Goal: Information Seeking & Learning: Find specific fact

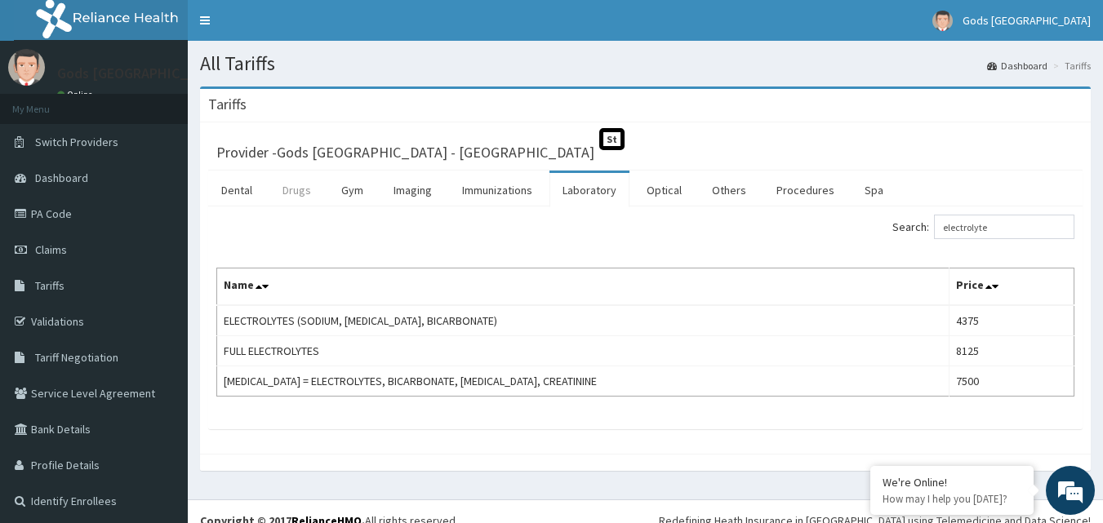
click at [300, 194] on link "Drugs" at bounding box center [296, 190] width 55 height 34
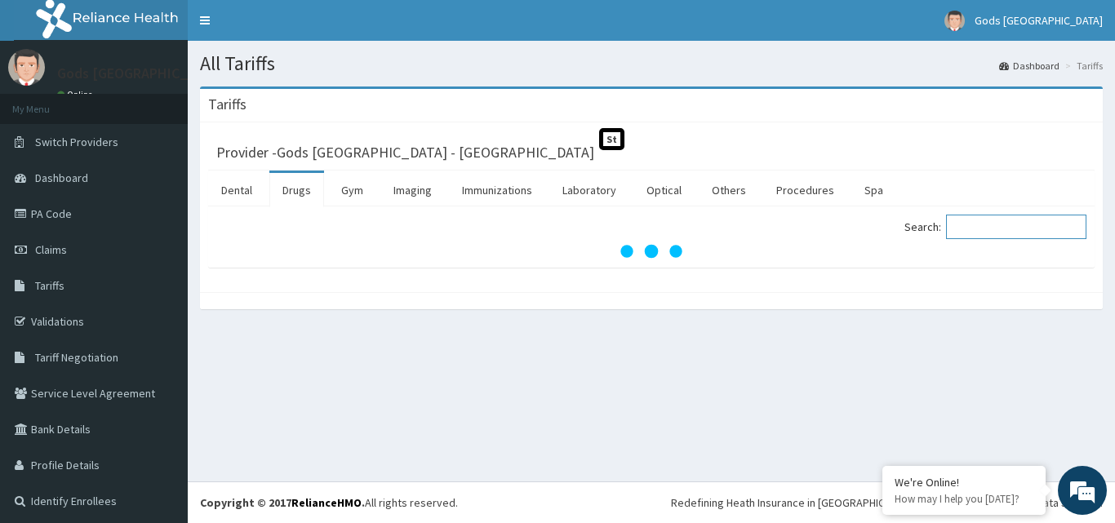
click at [967, 235] on input "Search:" at bounding box center [1016, 227] width 140 height 24
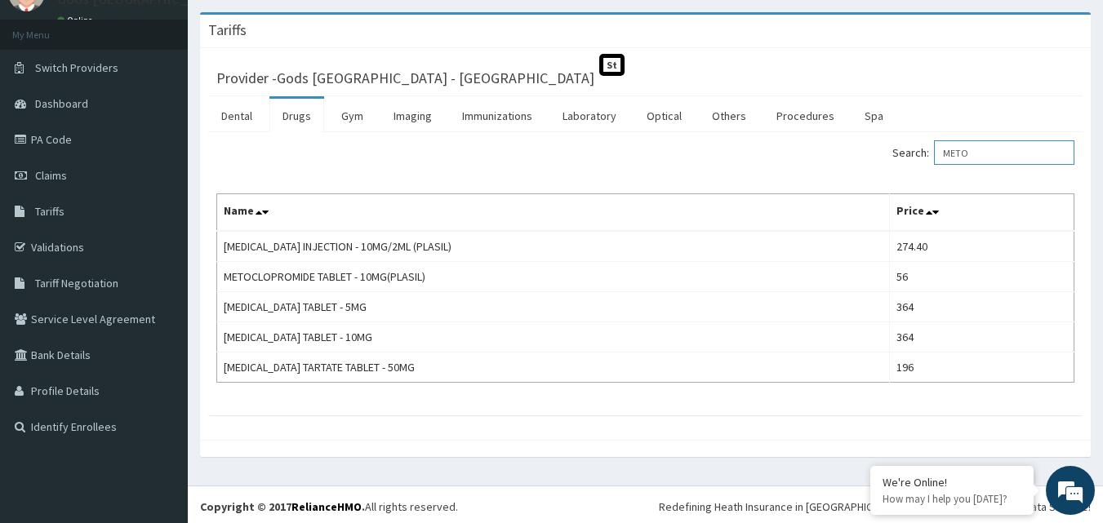
scroll to position [78, 0]
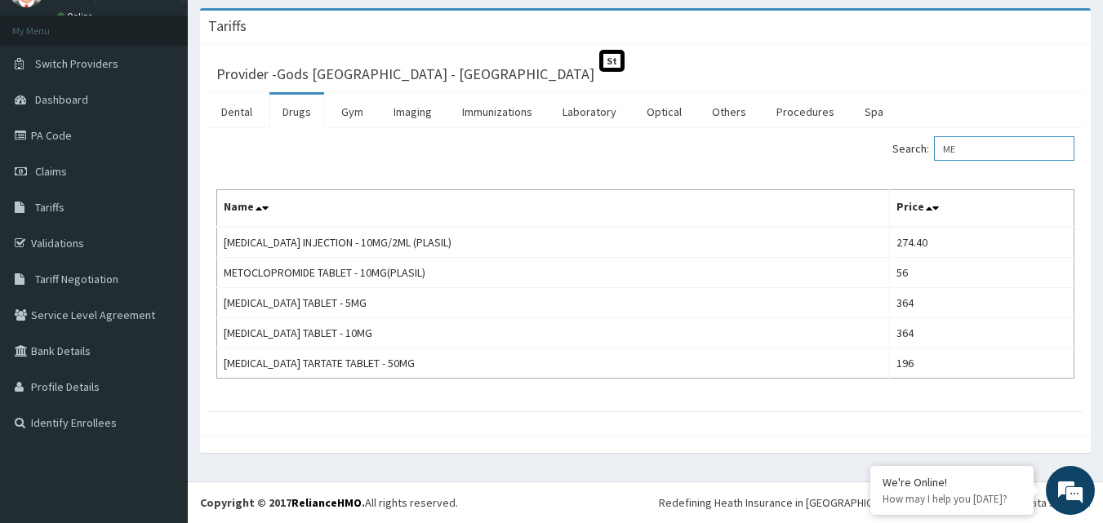
type input "M"
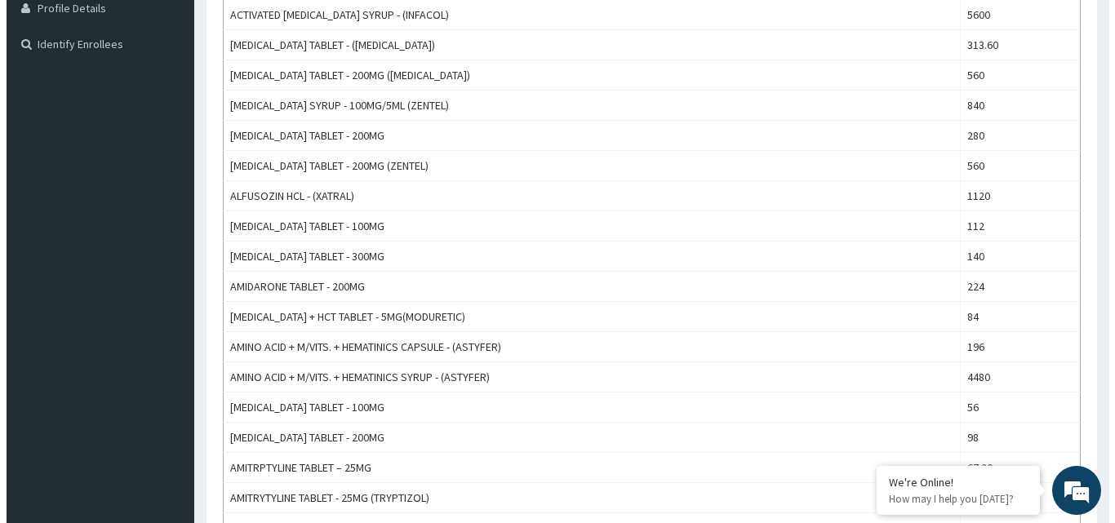
scroll to position [0, 0]
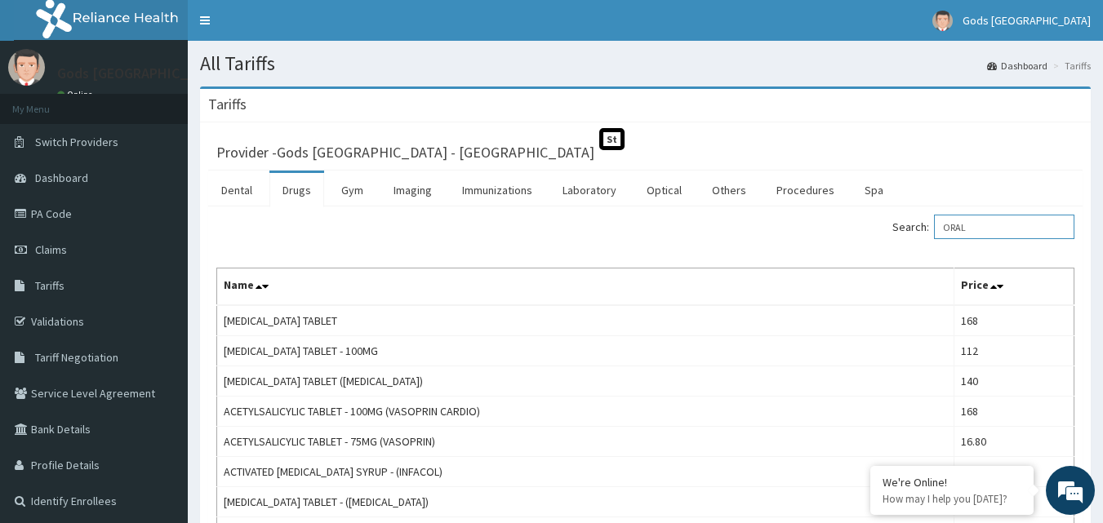
click at [992, 234] on input "ORAL" at bounding box center [1004, 227] width 140 height 24
type input "O"
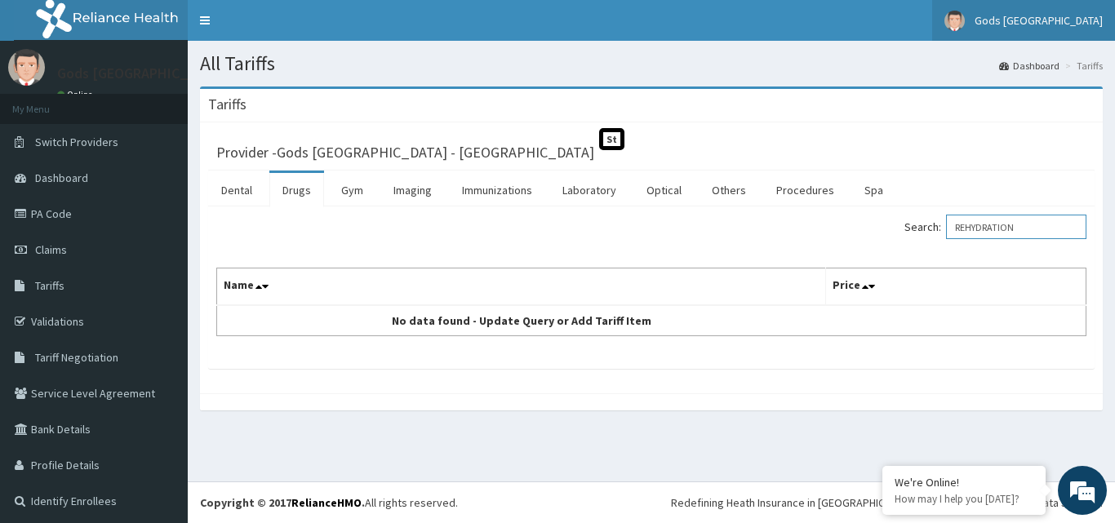
type input "REHYDRATION"
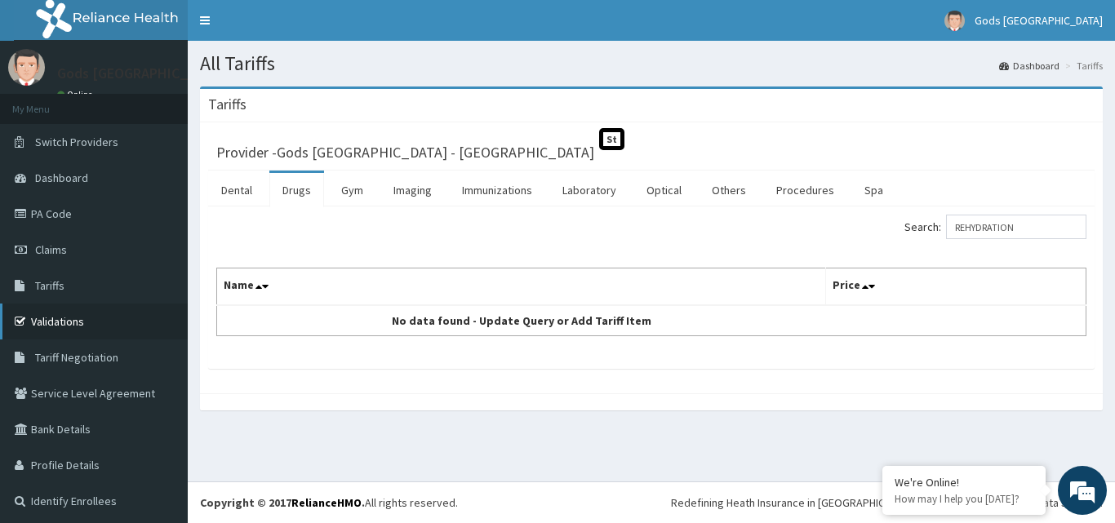
click at [63, 317] on link "Validations" at bounding box center [94, 322] width 188 height 36
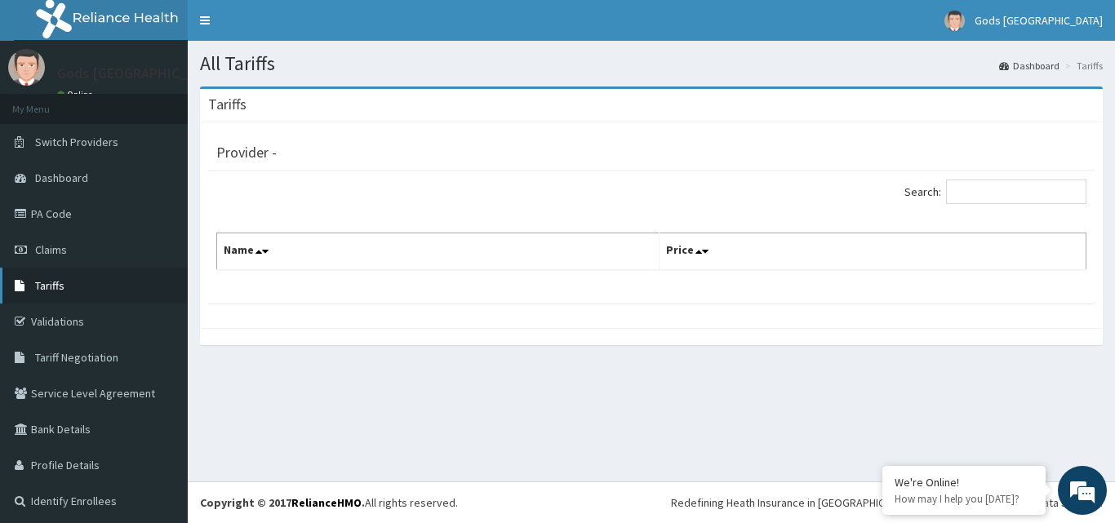
click at [120, 287] on link "Tariffs" at bounding box center [94, 286] width 188 height 36
click at [130, 251] on link "Claims" at bounding box center [94, 250] width 188 height 36
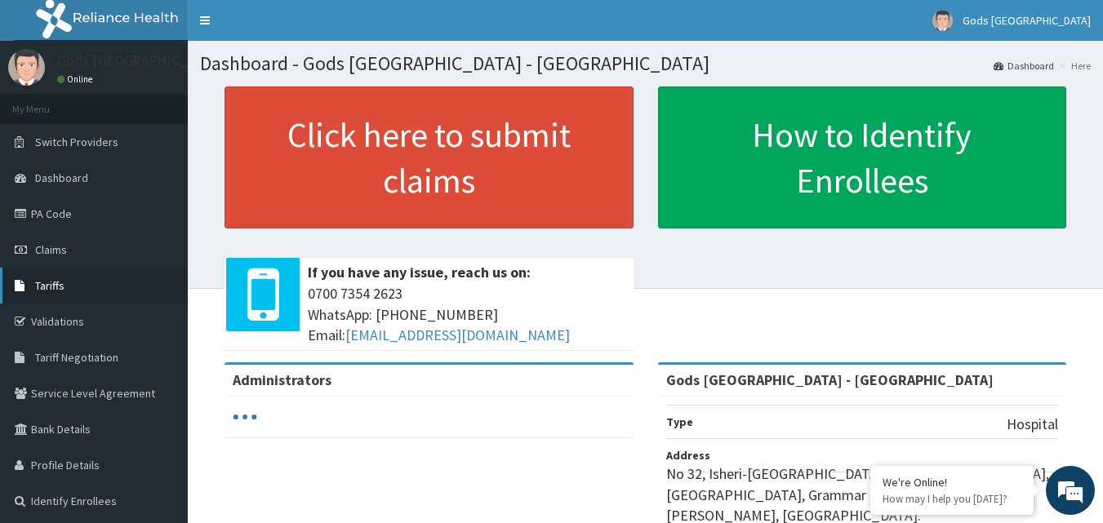
click at [94, 284] on link "Tariffs" at bounding box center [94, 286] width 188 height 36
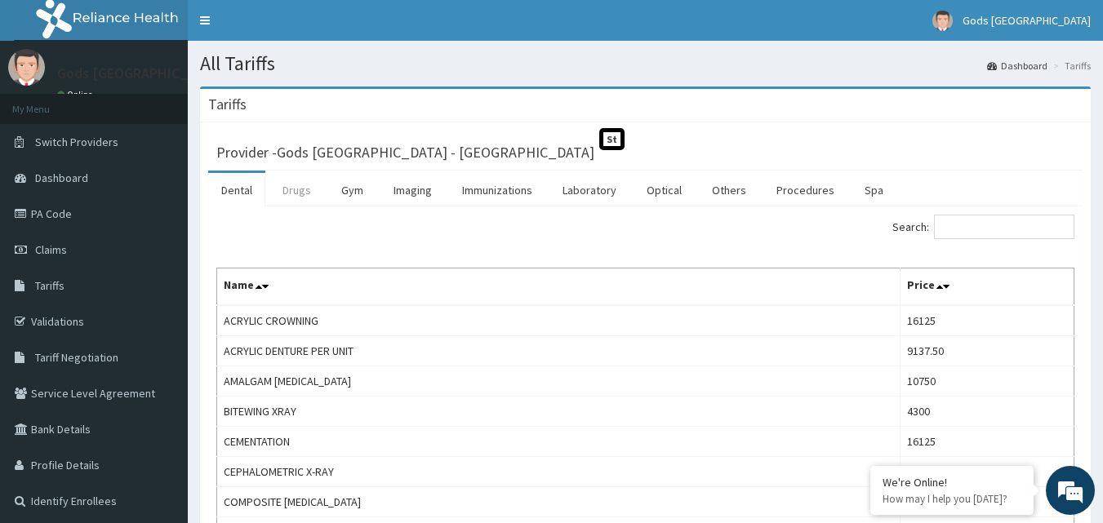
click at [291, 205] on link "Drugs" at bounding box center [296, 190] width 55 height 34
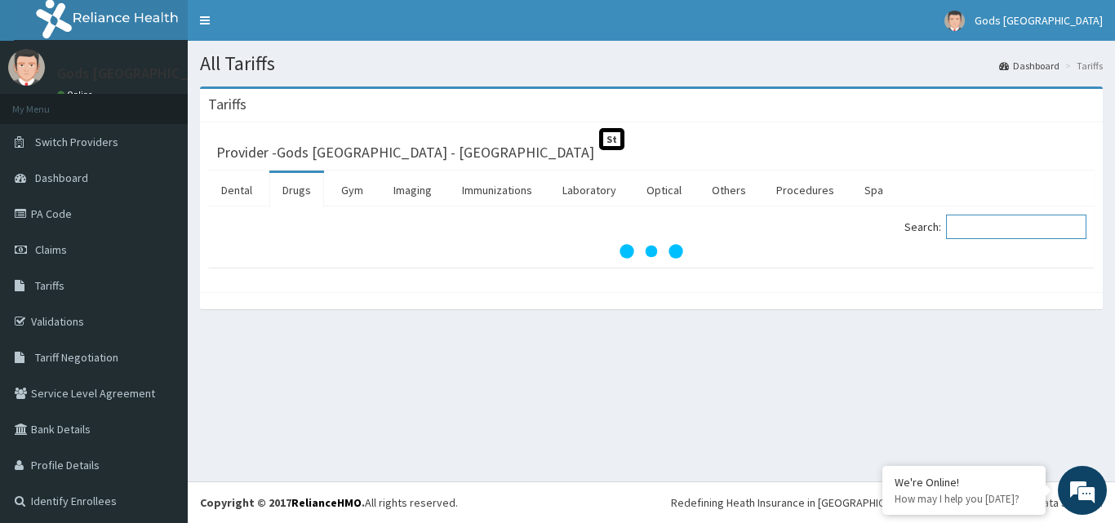
click at [972, 222] on input "Search:" at bounding box center [1016, 227] width 140 height 24
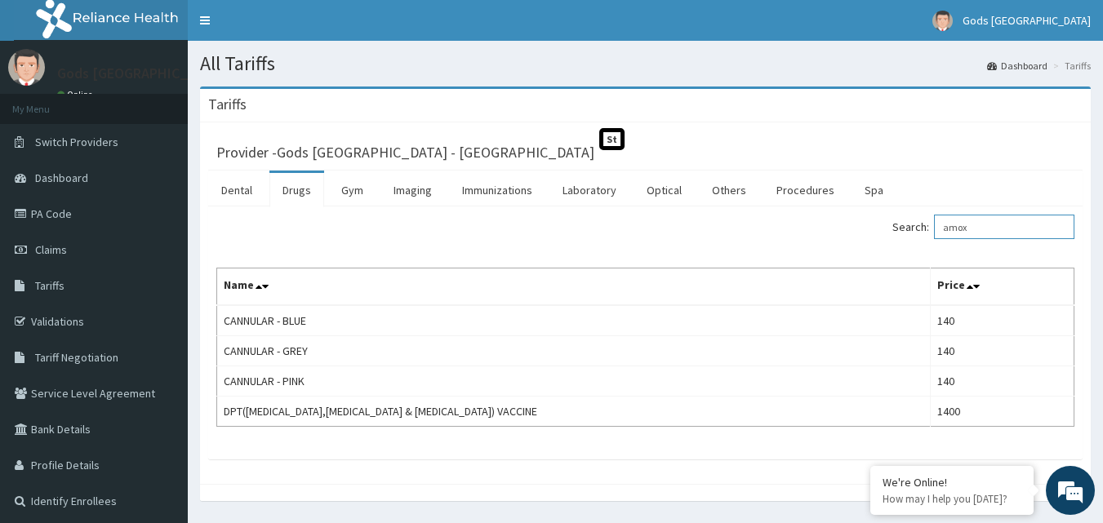
type input "amox"
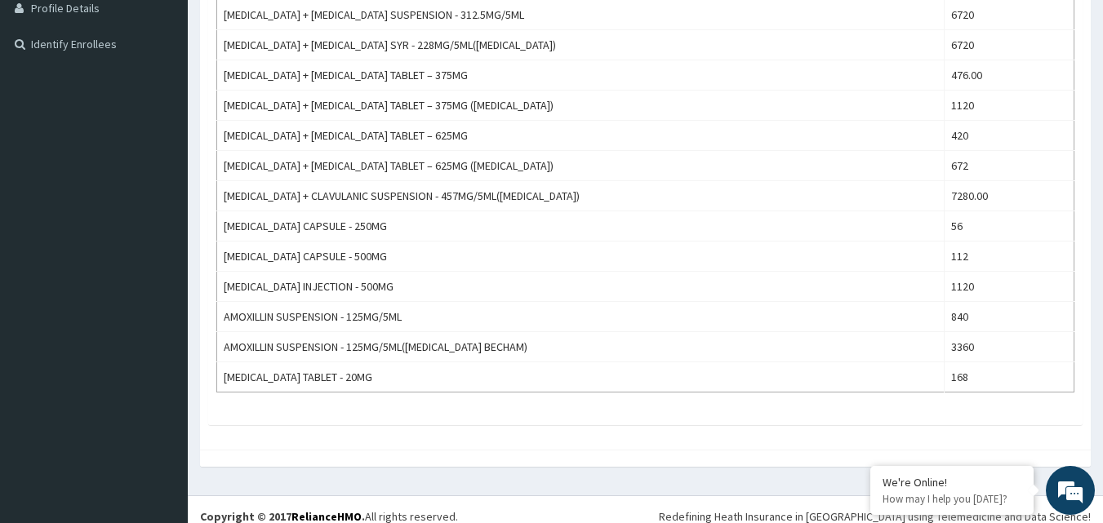
scroll to position [221, 0]
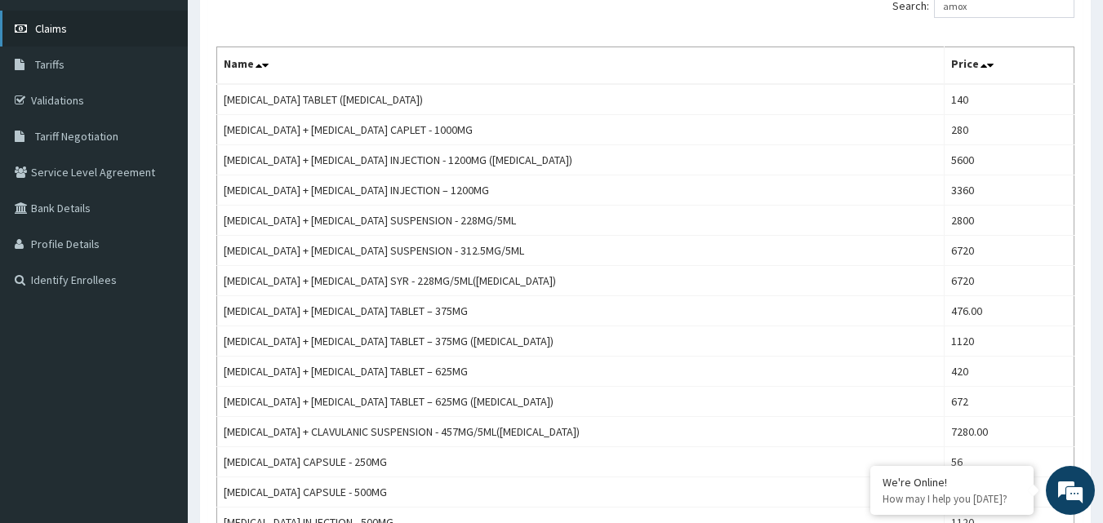
click at [110, 36] on link "Claims" at bounding box center [94, 29] width 188 height 36
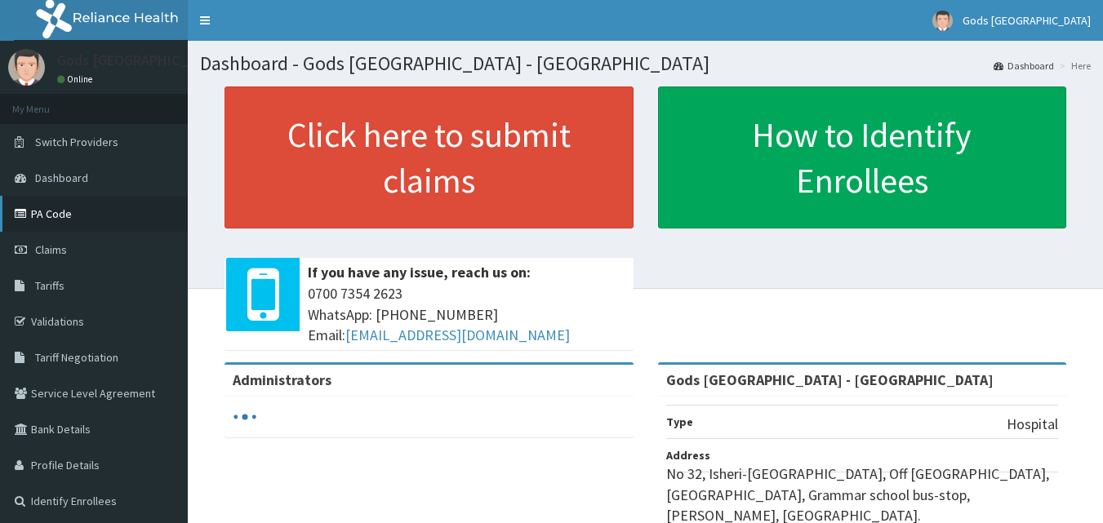
click at [122, 216] on link "PA Code" at bounding box center [94, 214] width 188 height 36
